Goal: Transaction & Acquisition: Purchase product/service

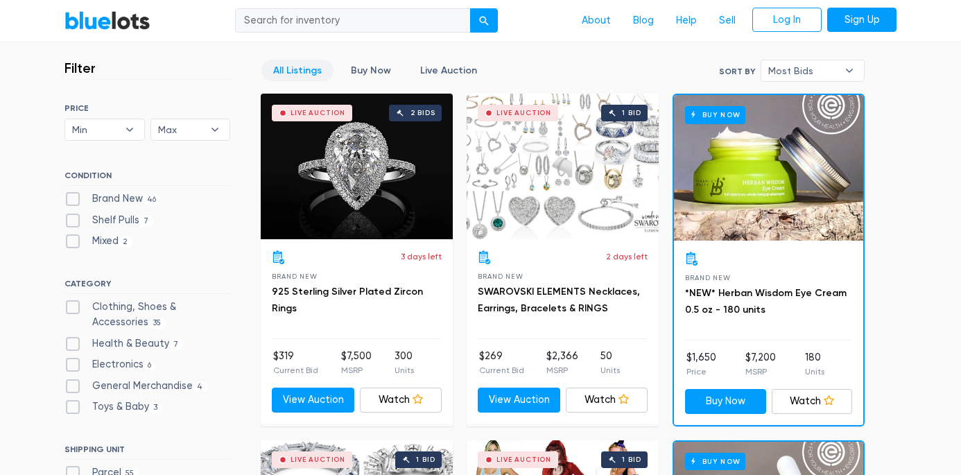
scroll to position [366, 0]
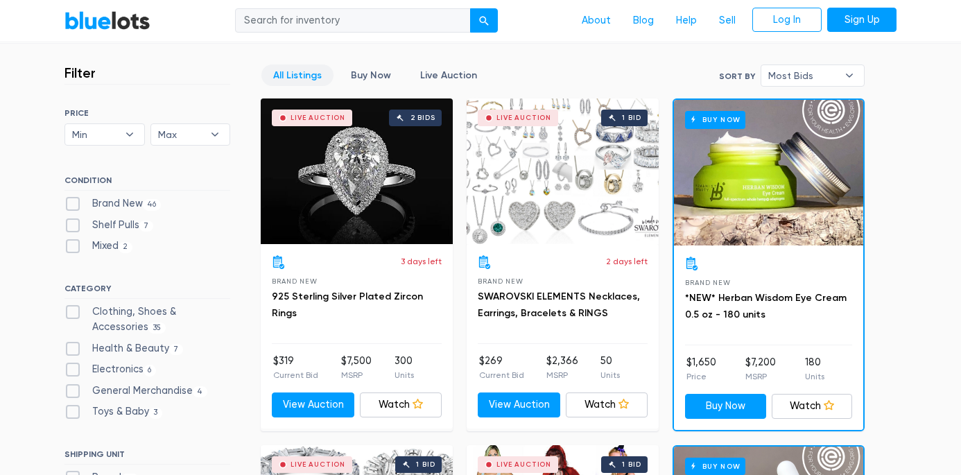
click at [74, 221] on label "Shelf Pulls 7" at bounding box center [108, 225] width 89 height 15
click at [73, 221] on Pulls"] "Shelf Pulls 7" at bounding box center [68, 222] width 9 height 9
checkbox Pulls"] "true"
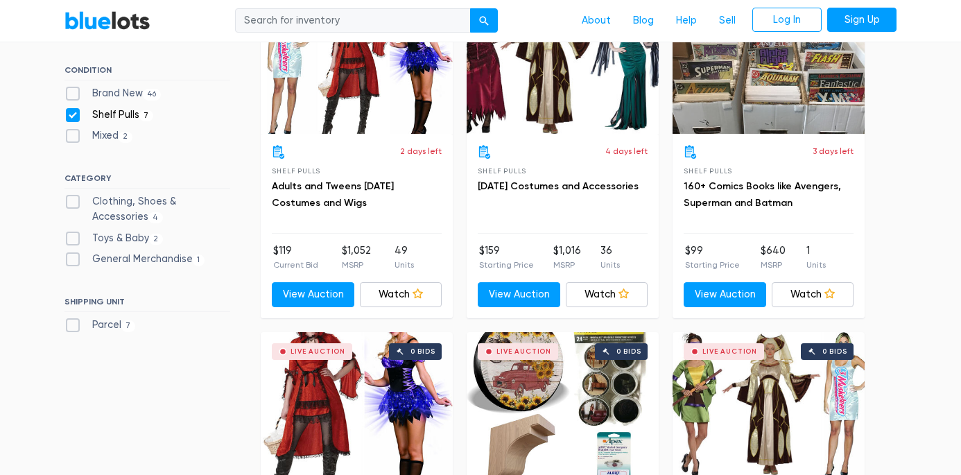
scroll to position [372, 0]
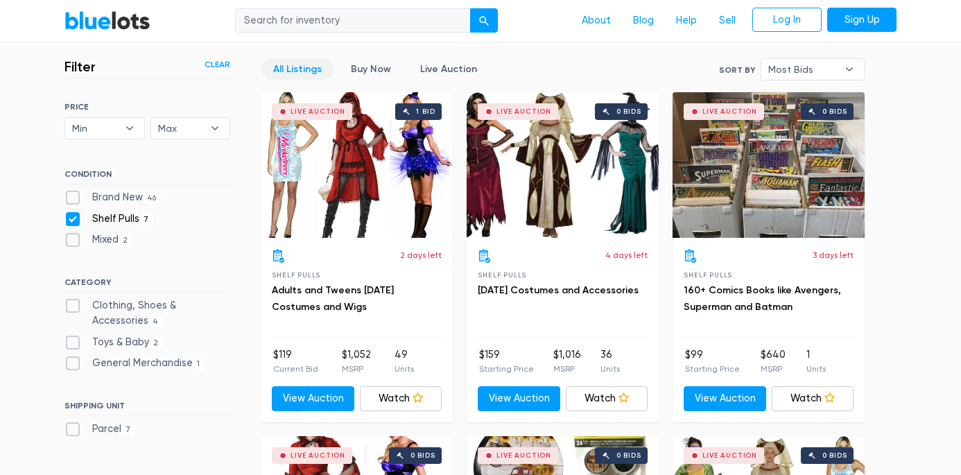
click at [76, 196] on label "Brand New 46" at bounding box center [112, 197] width 96 height 15
click at [73, 196] on New"] "Brand New 46" at bounding box center [68, 194] width 9 height 9
checkbox New"] "true"
click at [72, 220] on label "Shelf Pulls 7" at bounding box center [108, 218] width 89 height 15
click at [72, 220] on Pulls"] "Shelf Pulls 7" at bounding box center [68, 215] width 9 height 9
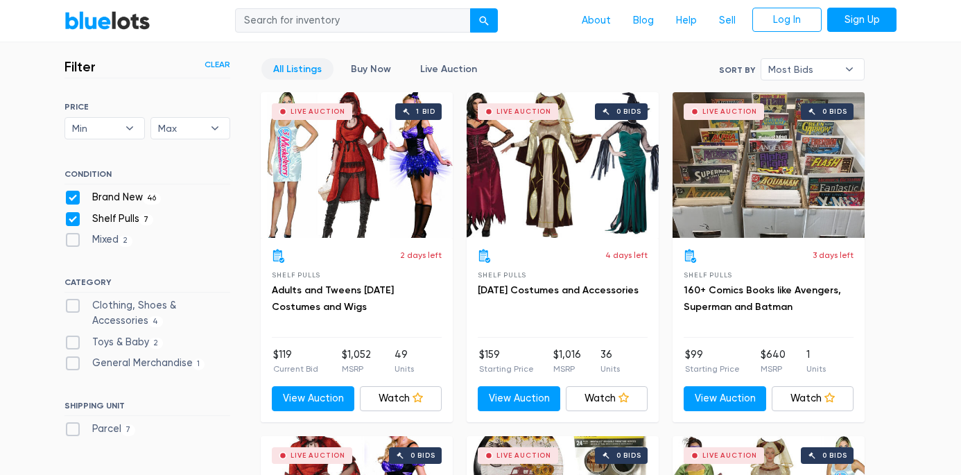
checkbox Pulls"] "false"
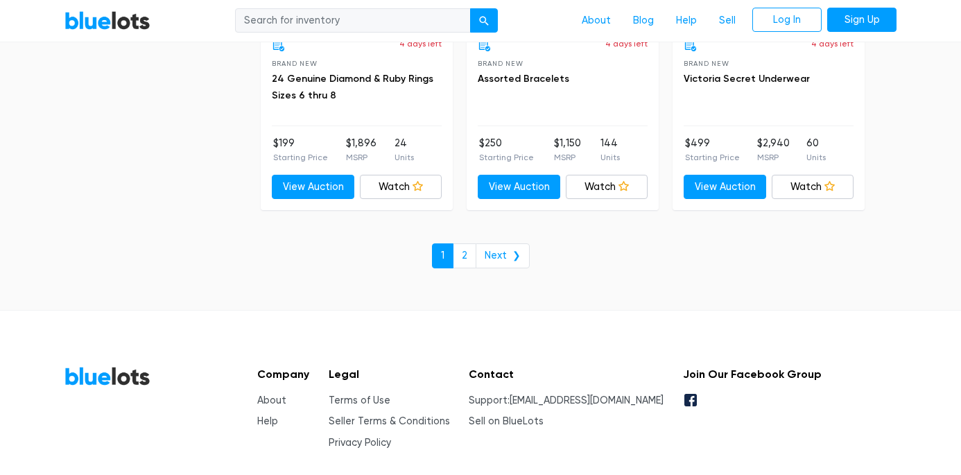
scroll to position [6098, 0]
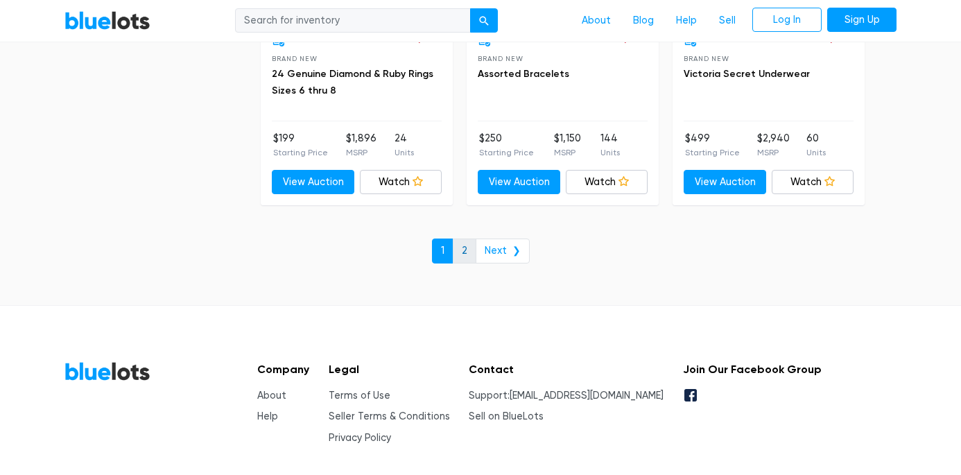
click at [460, 247] on link "2" at bounding box center [465, 250] width 24 height 25
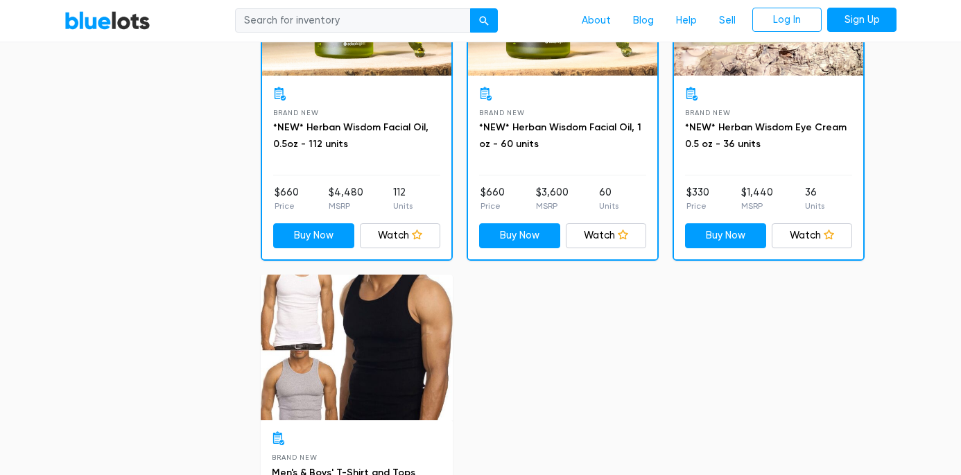
scroll to position [560, 0]
